Goal: Task Accomplishment & Management: Manage account settings

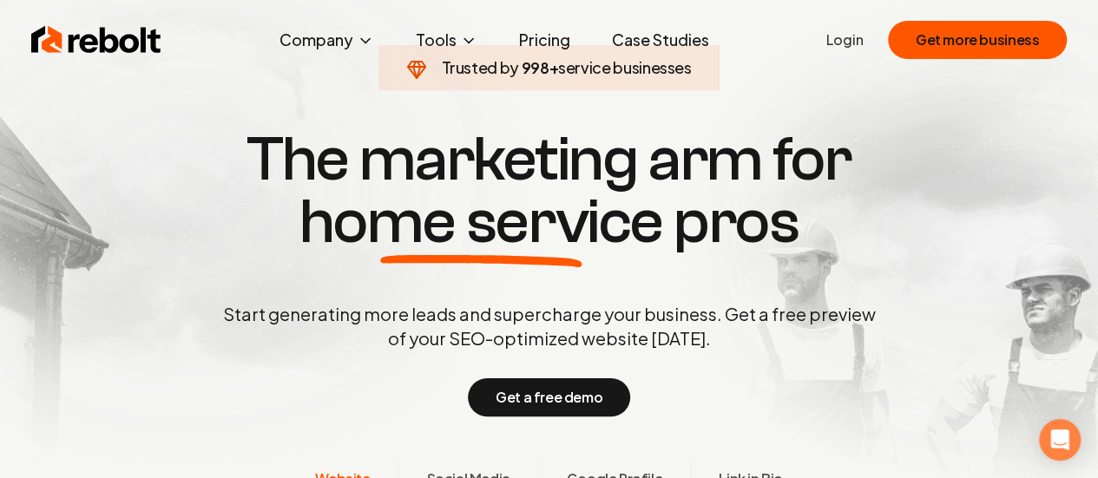
click at [856, 45] on link "Login" at bounding box center [844, 40] width 37 height 21
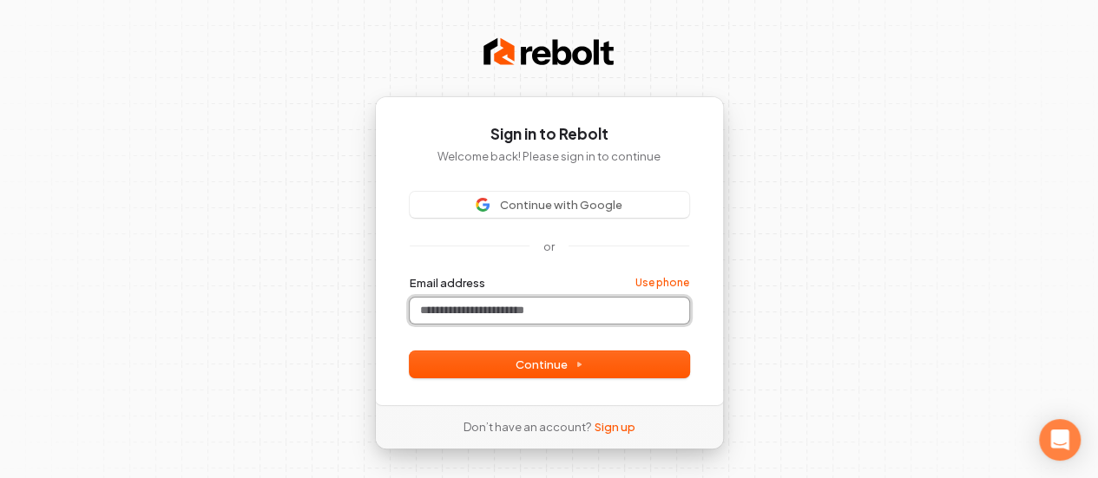
click at [448, 309] on input "Email address" at bounding box center [549, 311] width 279 height 26
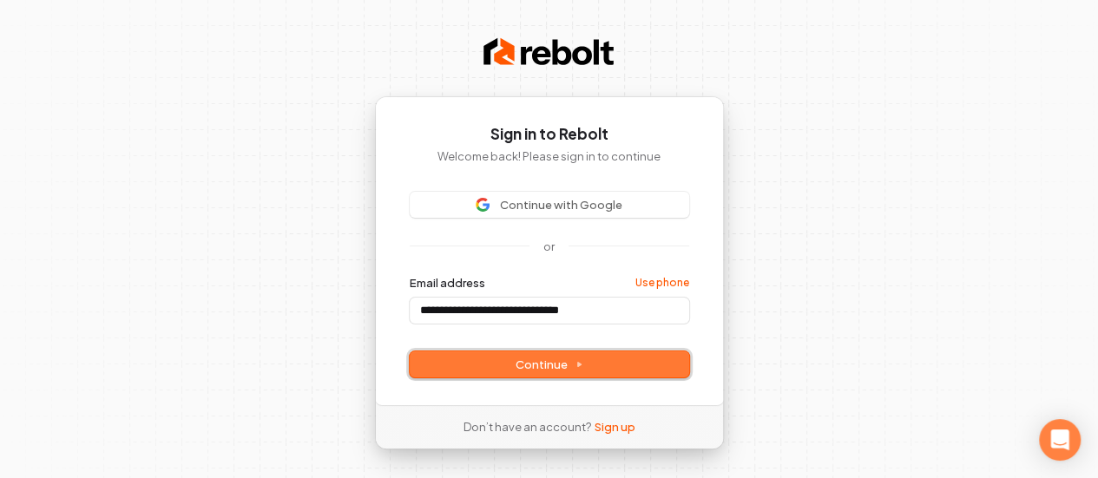
click at [536, 361] on span "Continue" at bounding box center [549, 365] width 68 height 16
type input "**********"
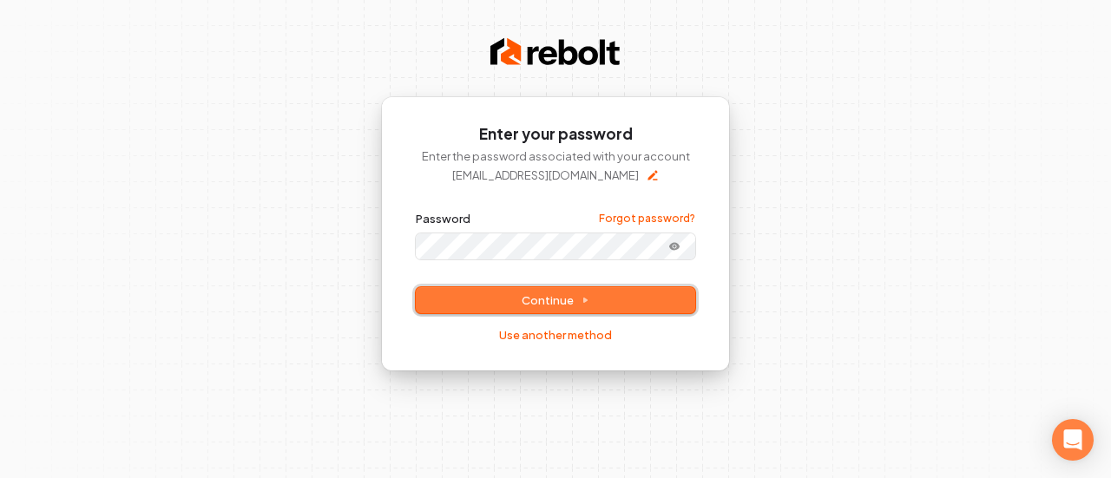
click at [533, 296] on span "Continue" at bounding box center [555, 300] width 68 height 16
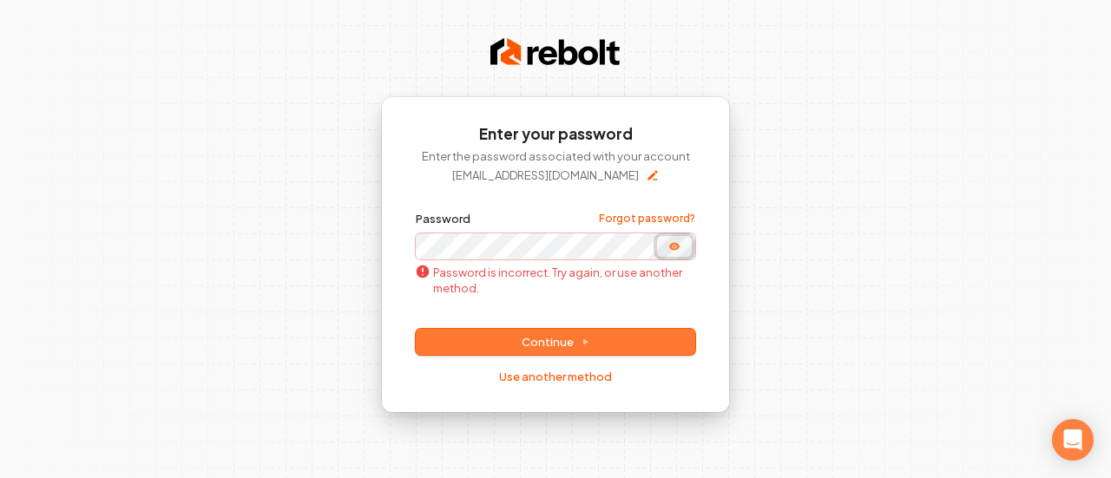
click at [675, 249] on icon "Show password" at bounding box center [674, 246] width 10 height 8
click at [416, 211] on button "submit" at bounding box center [416, 211] width 0 height 0
